Goal: Task Accomplishment & Management: Use online tool/utility

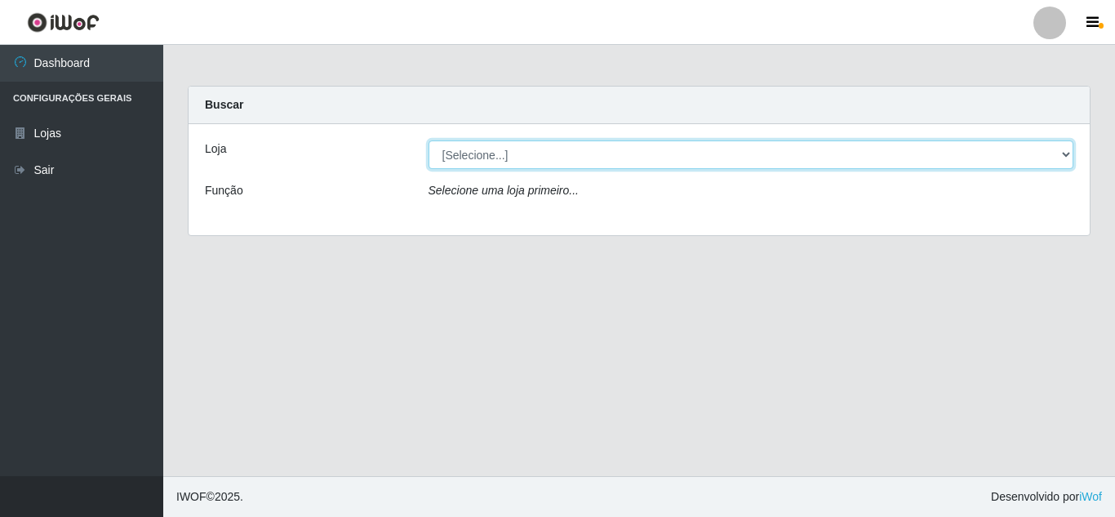
click at [555, 157] on select "[Selecione...] Leite Clan - [GEOGRAPHIC_DATA]" at bounding box center [750, 154] width 645 height 29
select select "498"
click at [428, 140] on select "[Selecione...] Leite Clan - [GEOGRAPHIC_DATA]" at bounding box center [750, 154] width 645 height 29
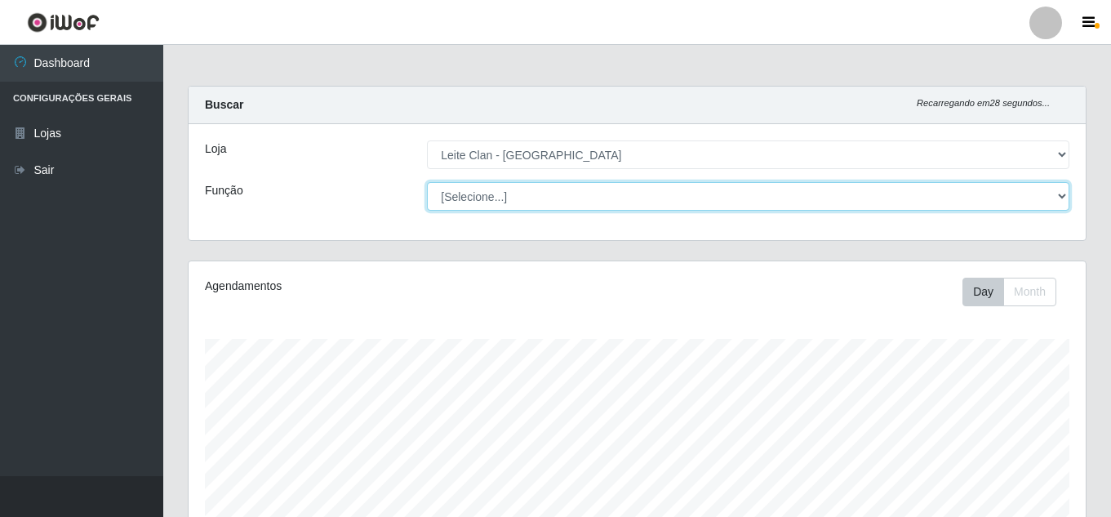
drag, startPoint x: 507, startPoint y: 197, endPoint x: 504, endPoint y: 208, distance: 11.1
click at [507, 197] on select "[Selecione...] Auxiliar de Depósito Carregador e Descarregador de Caminhão ++" at bounding box center [748, 196] width 642 height 29
select select "106"
click at [427, 182] on select "[Selecione...] Auxiliar de Depósito Carregador e Descarregador de Caminhão ++" at bounding box center [748, 196] width 642 height 29
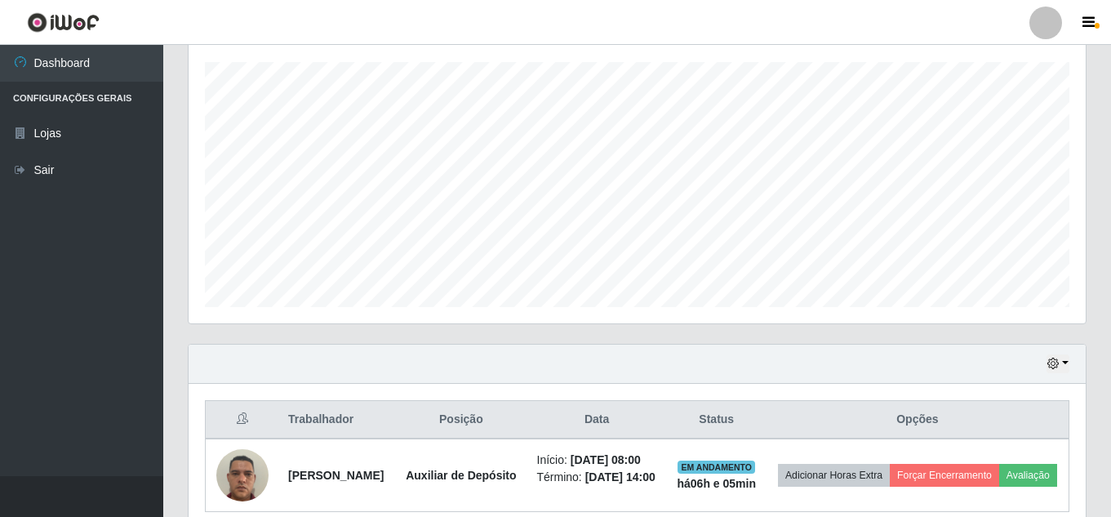
scroll to position [358, 0]
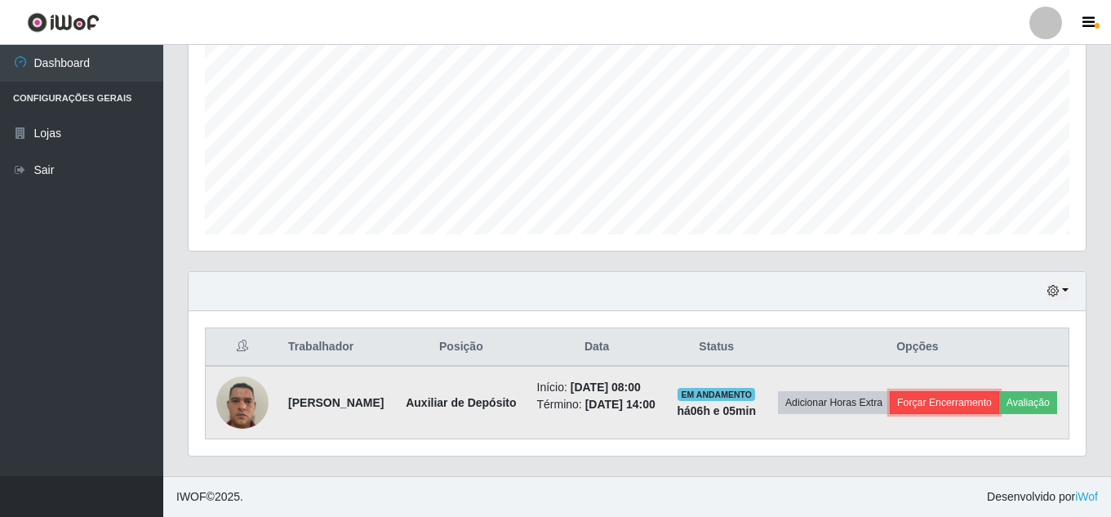
click at [980, 391] on button "Forçar Encerramento" at bounding box center [943, 402] width 109 height 23
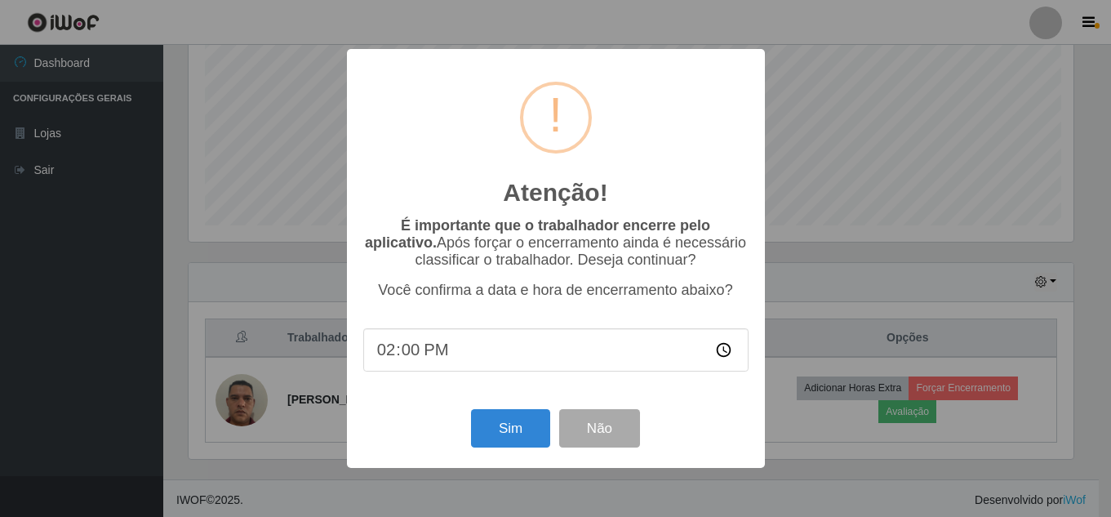
scroll to position [339, 889]
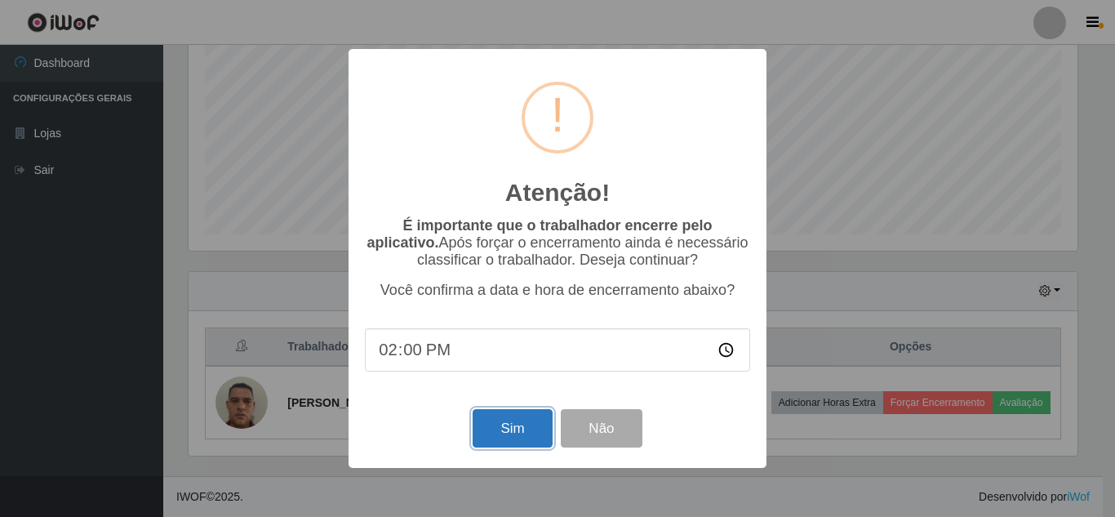
click at [522, 424] on button "Sim" at bounding box center [511, 428] width 79 height 38
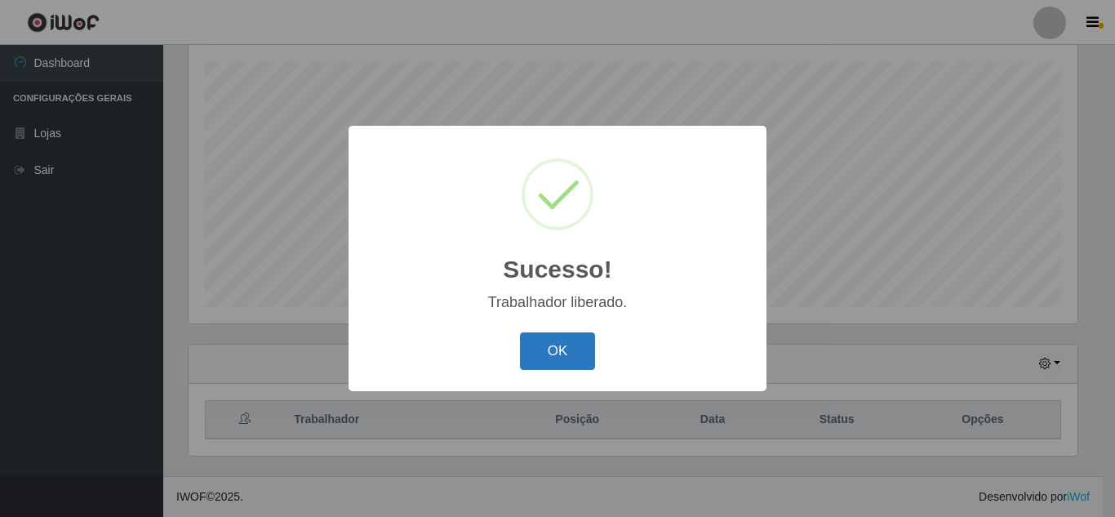
click at [561, 348] on button "OK" at bounding box center [558, 351] width 76 height 38
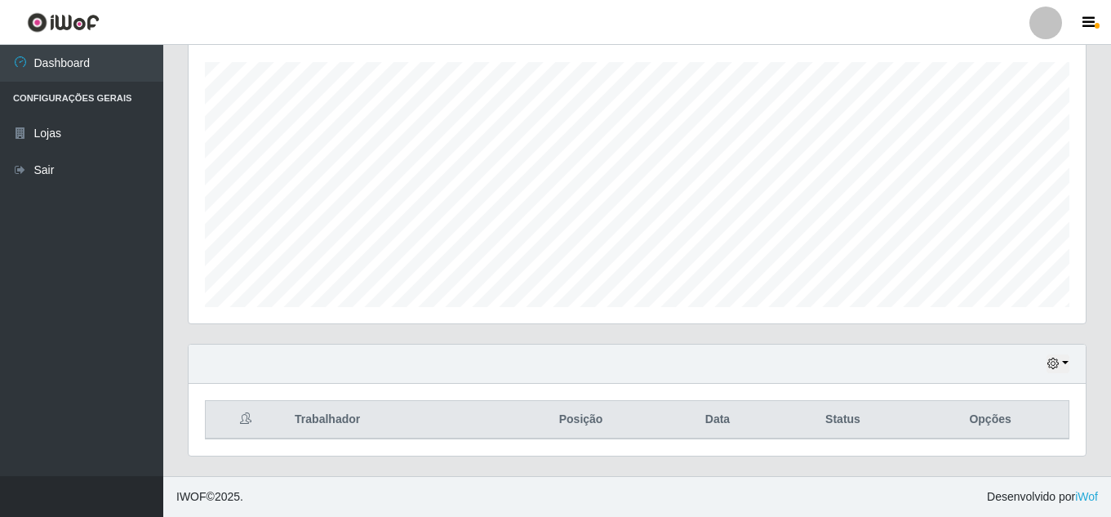
scroll to position [339, 897]
